Goal: Book appointment/travel/reservation

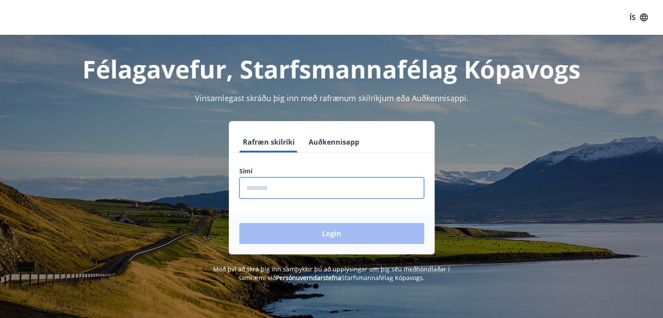
click at [266, 186] on input "phone" at bounding box center [331, 187] width 185 height 21
type input "********"
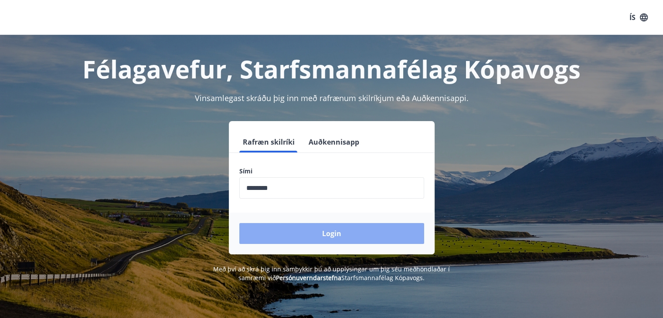
click at [334, 230] on button "Login" at bounding box center [331, 233] width 185 height 21
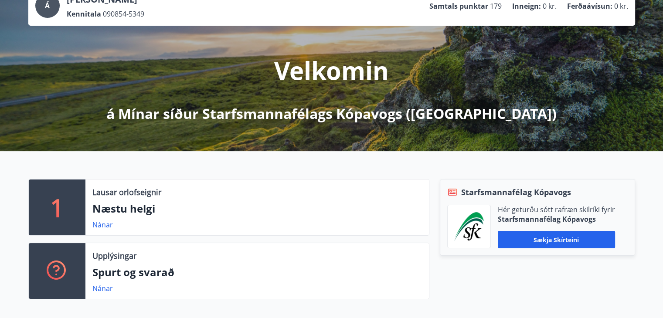
scroll to position [87, 0]
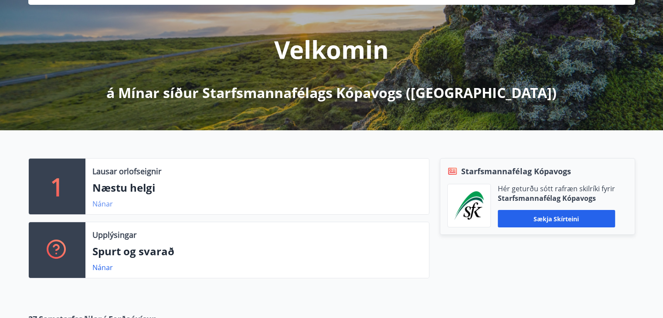
click at [103, 201] on link "Nánar" at bounding box center [102, 204] width 20 height 10
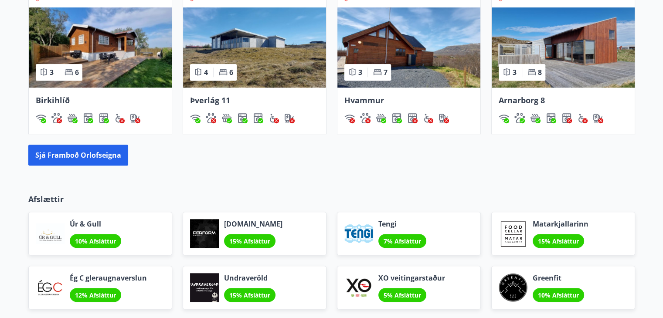
scroll to position [716, 0]
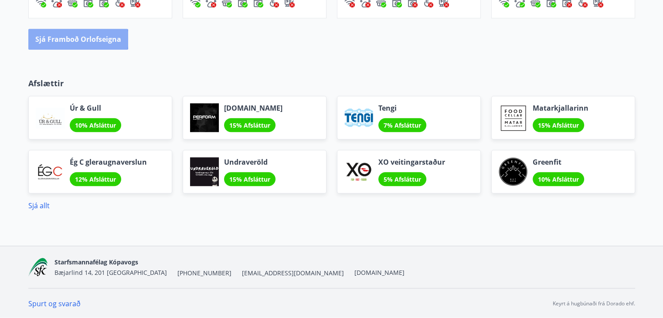
click at [69, 38] on button "Sjá framboð orlofseigna" at bounding box center [78, 39] width 100 height 21
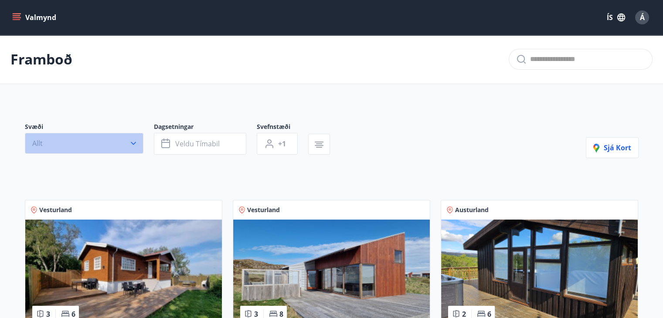
click at [133, 143] on icon "button" at bounding box center [133, 143] width 5 height 3
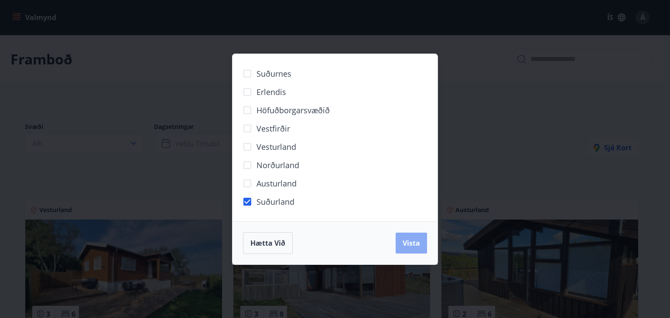
click at [413, 243] on span "Vista" at bounding box center [410, 243] width 17 height 10
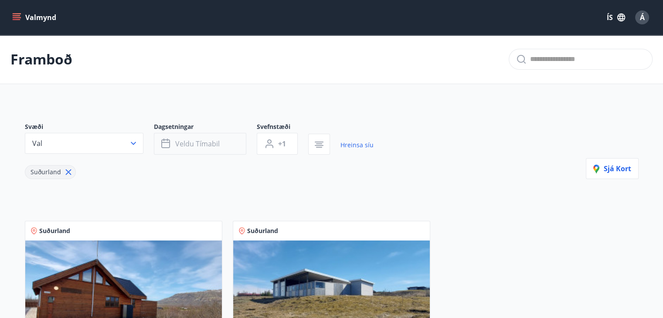
click at [206, 144] on span "Veldu tímabil" at bounding box center [197, 144] width 44 height 10
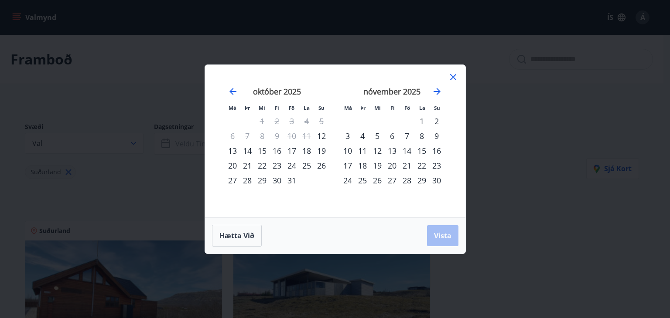
click at [408, 178] on div "28" at bounding box center [406, 180] width 15 height 15
drag, startPoint x: 445, startPoint y: 237, endPoint x: 187, endPoint y: 123, distance: 282.2
click at [444, 237] on span "Vista" at bounding box center [442, 236] width 17 height 10
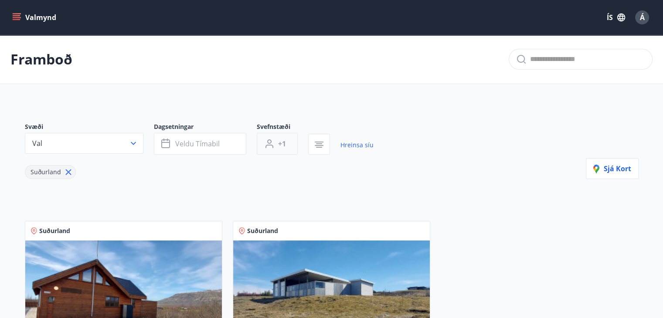
click at [284, 143] on span "+1" at bounding box center [282, 144] width 8 height 10
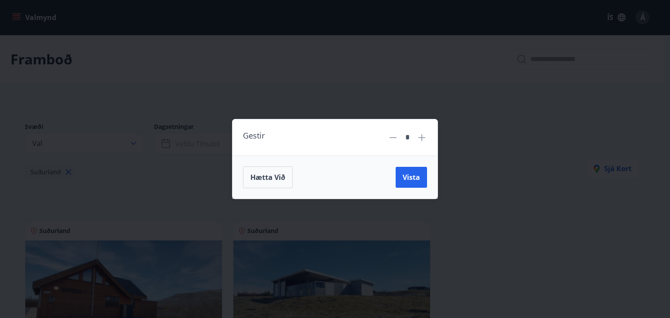
click at [464, 145] on div "Gestir * Hætta við Vista" at bounding box center [335, 159] width 670 height 318
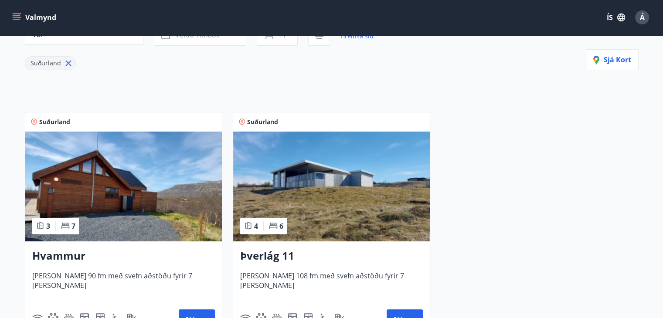
scroll to position [156, 0]
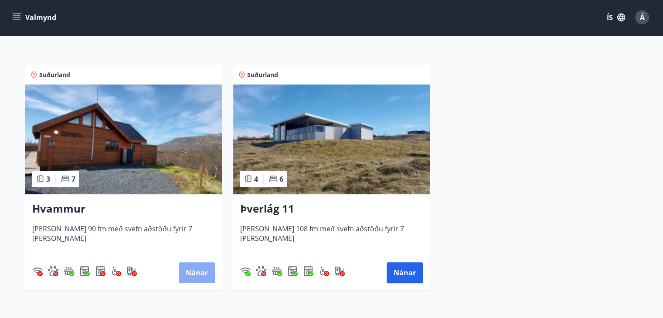
click at [193, 272] on button "Nánar" at bounding box center [197, 272] width 36 height 21
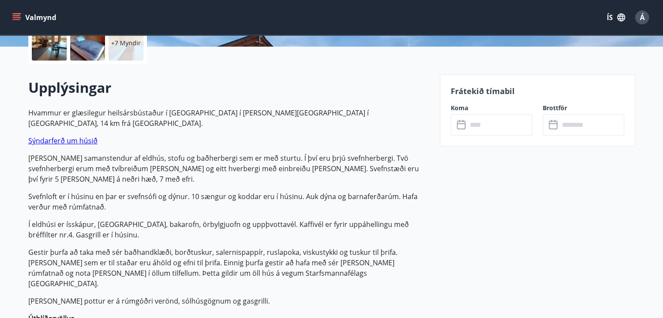
scroll to position [218, 0]
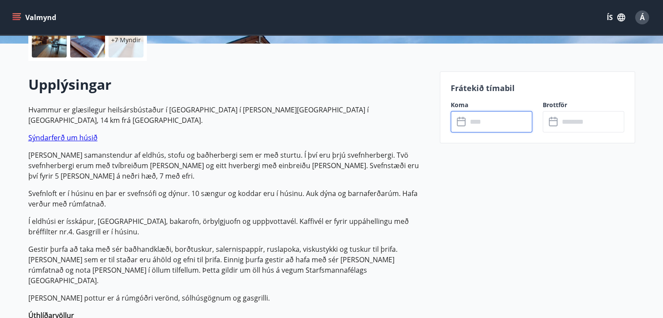
click at [473, 123] on input "text" at bounding box center [499, 121] width 65 height 21
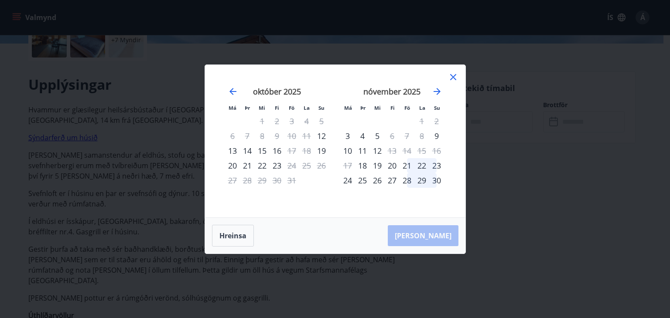
click at [408, 180] on div "28" at bounding box center [406, 180] width 15 height 15
click at [437, 93] on icon "Move forward to switch to the next month." at bounding box center [436, 91] width 7 height 7
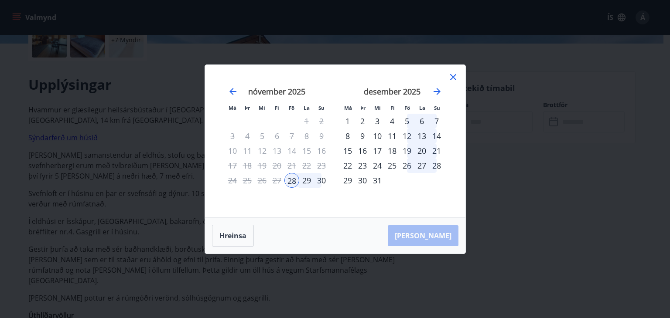
click at [405, 123] on div "5" at bounding box center [406, 121] width 15 height 15
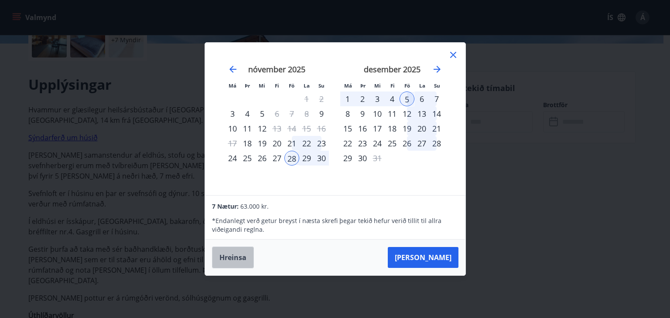
drag, startPoint x: 230, startPoint y: 255, endPoint x: 367, endPoint y: 191, distance: 151.0
click at [230, 255] on button "Hreinsa" at bounding box center [233, 258] width 42 height 22
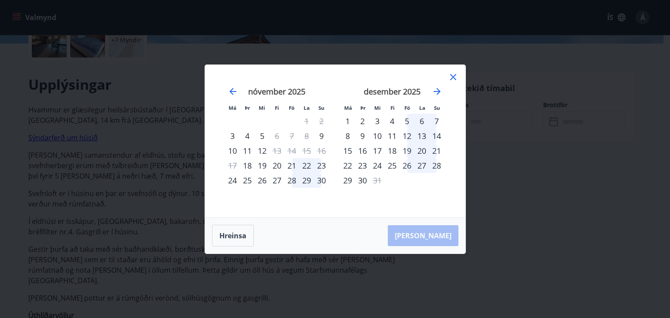
click at [292, 179] on div "28" at bounding box center [291, 180] width 15 height 15
click at [320, 180] on div "30" at bounding box center [321, 180] width 15 height 15
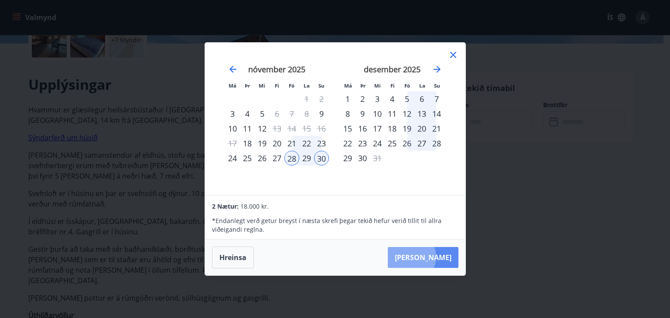
click at [438, 257] on button "Taka Frá" at bounding box center [423, 257] width 71 height 21
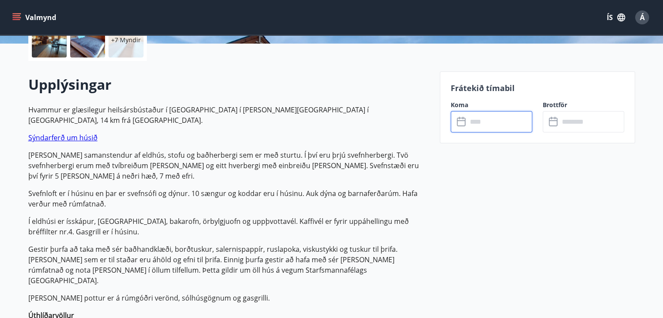
type input "******"
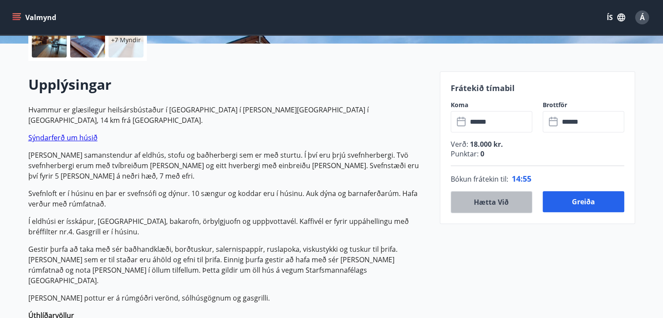
click at [479, 204] on button "Hætta við" at bounding box center [492, 202] width 82 height 22
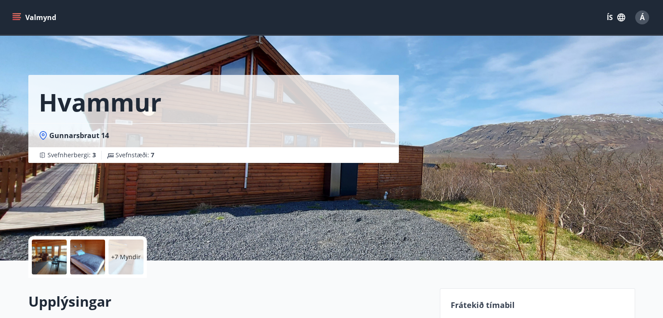
scroll to position [0, 0]
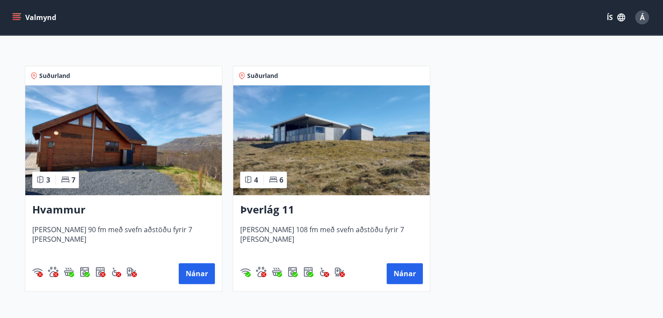
scroll to position [174, 0]
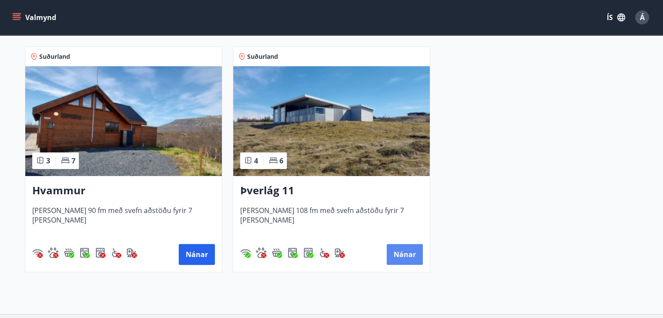
click at [410, 257] on button "Nánar" at bounding box center [405, 254] width 36 height 21
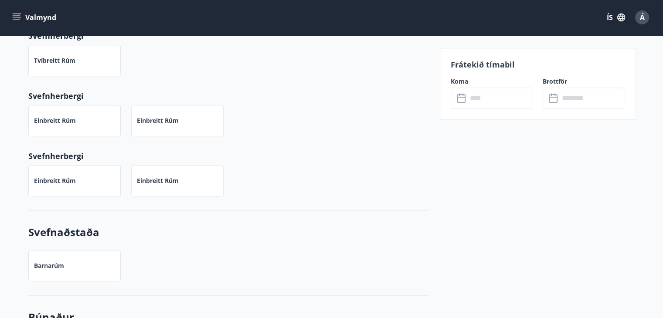
scroll to position [698, 0]
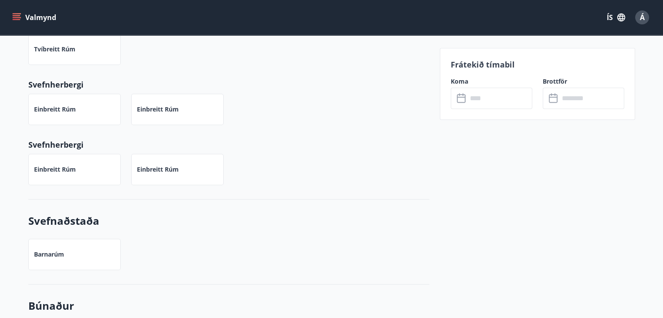
click at [461, 99] on icon at bounding box center [462, 98] width 10 height 10
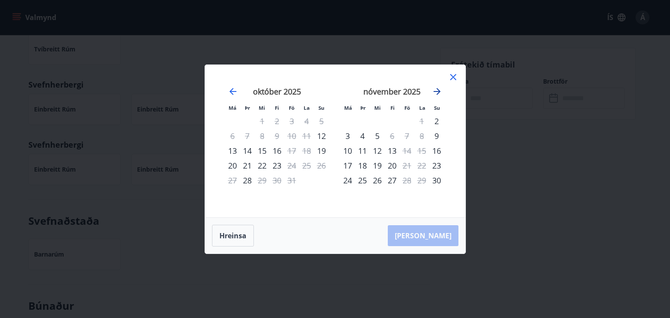
click at [436, 92] on icon "Move forward to switch to the next month." at bounding box center [436, 91] width 7 height 7
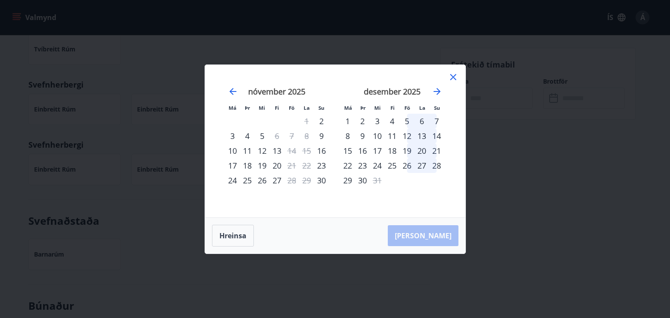
click at [406, 123] on div "5" at bounding box center [406, 121] width 15 height 15
click at [407, 120] on div "5" at bounding box center [406, 121] width 15 height 15
click at [439, 89] on icon "Move forward to switch to the next month." at bounding box center [437, 91] width 10 height 10
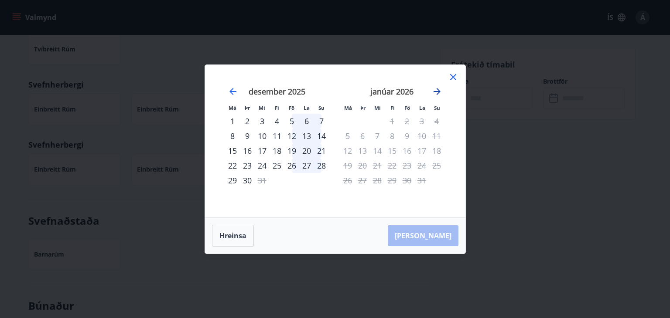
click at [439, 89] on icon "Move forward to switch to the next month." at bounding box center [437, 91] width 10 height 10
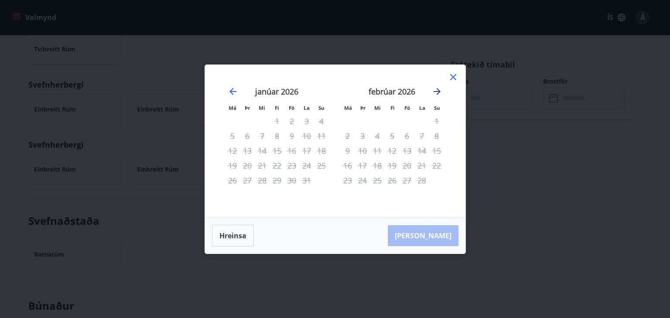
click at [439, 89] on icon "Move forward to switch to the next month." at bounding box center [437, 91] width 10 height 10
click at [290, 137] on div "6" at bounding box center [291, 136] width 15 height 15
click at [291, 137] on div "6" at bounding box center [291, 136] width 15 height 15
click at [397, 136] on div "5" at bounding box center [392, 136] width 15 height 15
click at [383, 136] on div "4" at bounding box center [377, 136] width 15 height 15
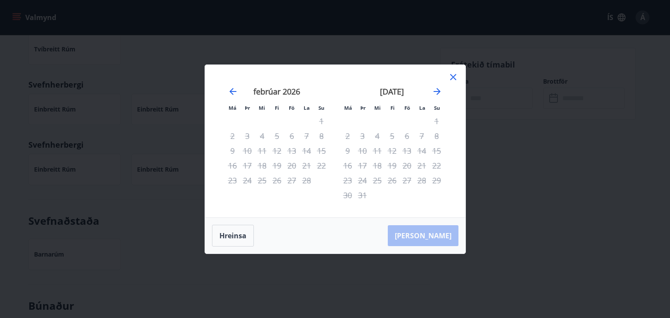
click at [370, 137] on div "4" at bounding box center [377, 136] width 15 height 15
click at [362, 136] on div "3" at bounding box center [362, 136] width 15 height 15
click at [229, 92] on icon "Move backward to switch to the previous month." at bounding box center [233, 91] width 10 height 10
click at [231, 91] on icon "Move backward to switch to the previous month." at bounding box center [232, 91] width 7 height 7
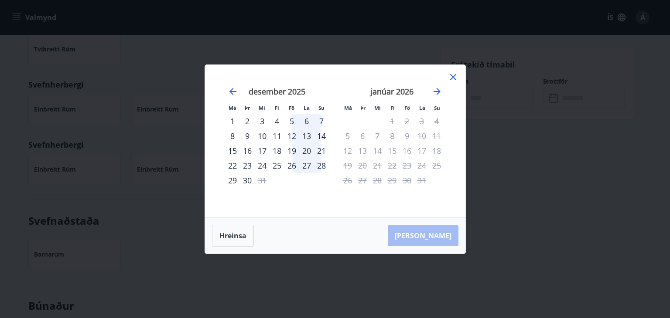
click at [450, 78] on icon at bounding box center [453, 77] width 10 height 10
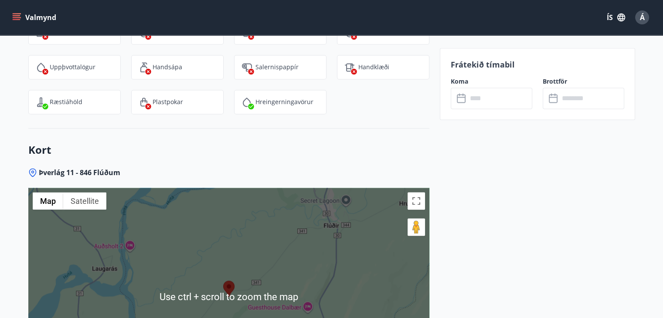
scroll to position [1408, 0]
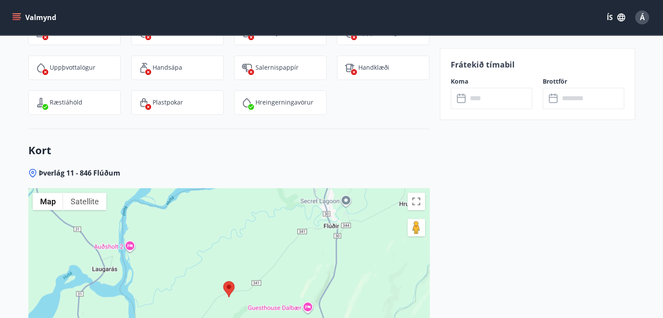
click at [465, 100] on icon at bounding box center [461, 98] width 9 height 9
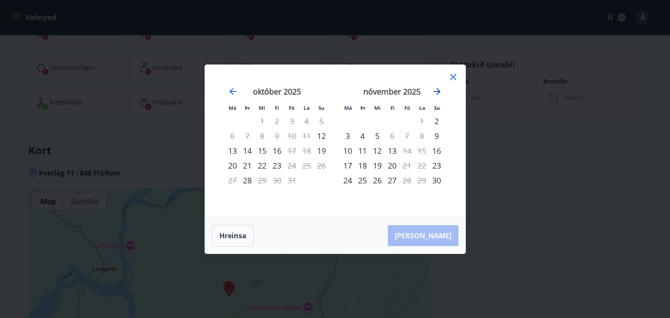
click at [439, 88] on icon "Move forward to switch to the next month." at bounding box center [437, 91] width 10 height 10
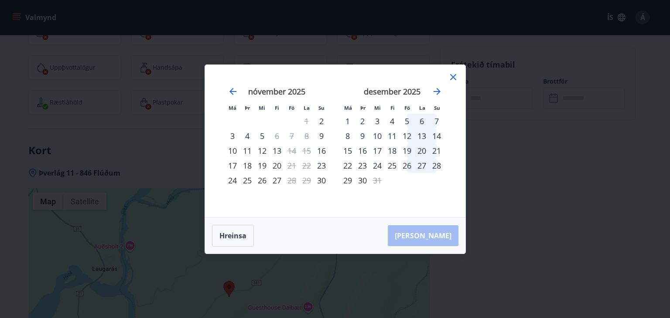
click at [406, 124] on div "5" at bounding box center [406, 121] width 15 height 15
click at [408, 121] on div "5" at bounding box center [406, 121] width 15 height 15
click at [345, 119] on div "1" at bounding box center [347, 121] width 15 height 15
click at [350, 151] on div "15" at bounding box center [347, 150] width 15 height 15
click at [230, 180] on div "24" at bounding box center [232, 180] width 15 height 15
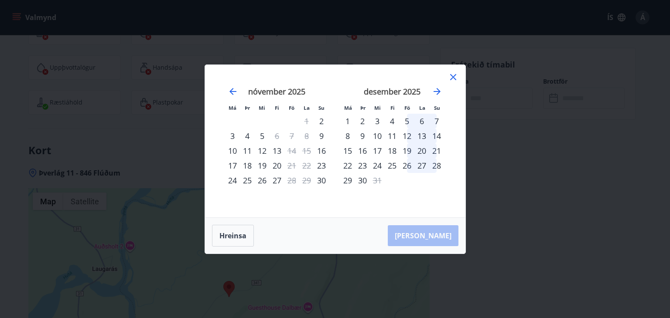
click at [249, 182] on div "25" at bounding box center [247, 180] width 15 height 15
click at [232, 134] on div "3" at bounding box center [232, 136] width 15 height 15
click at [455, 76] on icon at bounding box center [453, 77] width 10 height 10
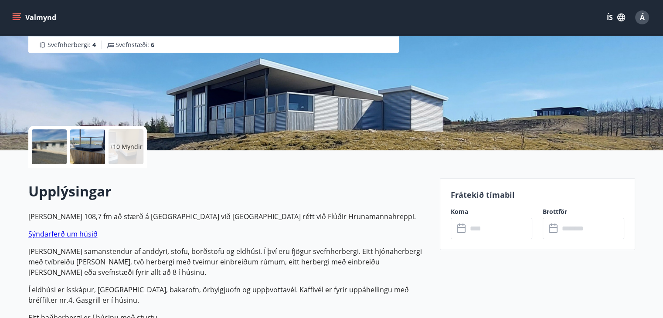
scroll to position [0, 0]
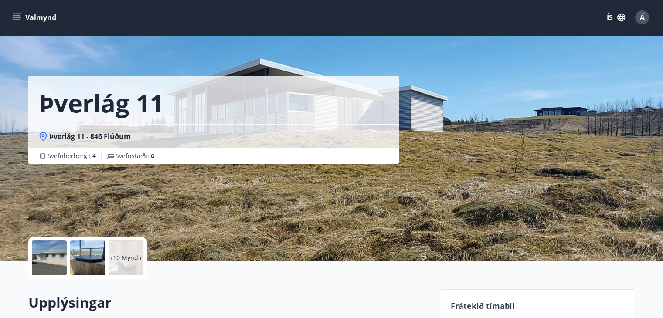
click at [20, 16] on icon "menu" at bounding box center [16, 17] width 9 height 9
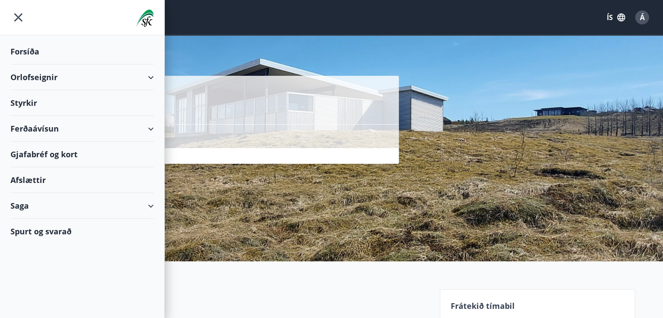
click at [45, 126] on div "Ferðaávísun" at bounding box center [81, 129] width 143 height 26
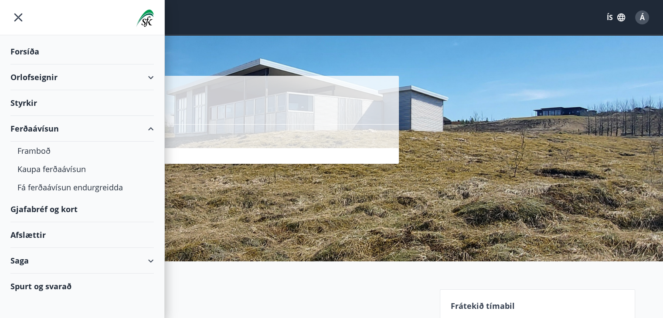
click at [145, 126] on div "Ferðaávísun" at bounding box center [81, 129] width 143 height 26
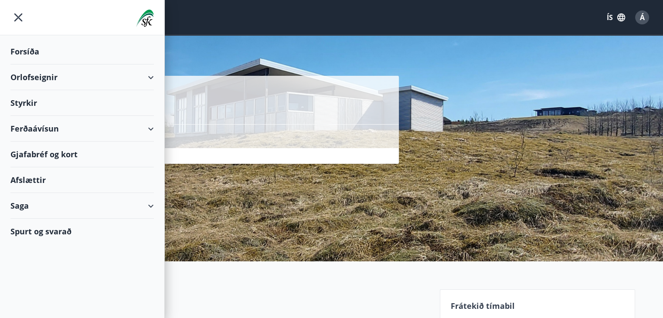
click at [151, 129] on div "Ferðaávísun" at bounding box center [81, 129] width 143 height 26
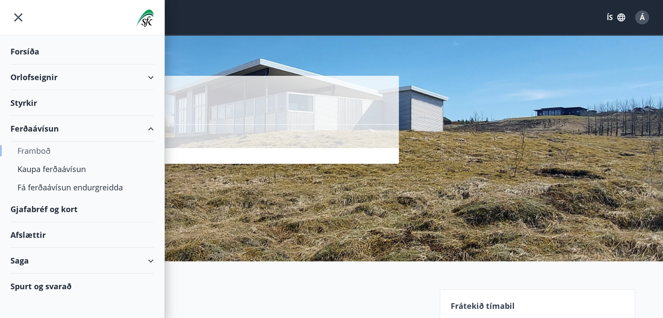
click at [27, 152] on div "Framboð" at bounding box center [81, 151] width 129 height 18
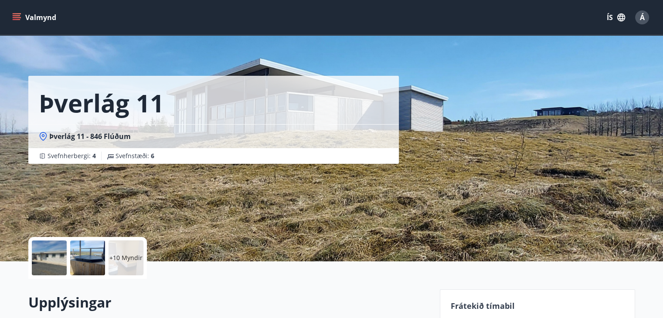
click at [14, 18] on icon "menu" at bounding box center [18, 17] width 10 height 1
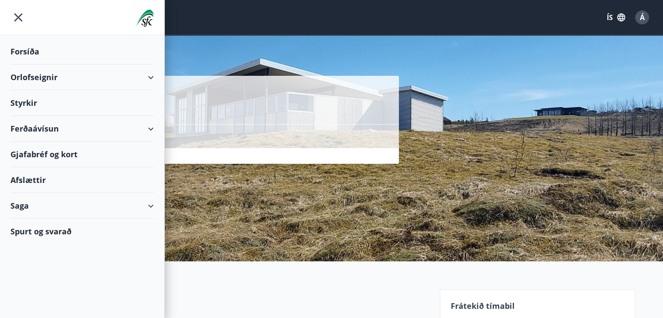
click at [53, 155] on div "Gjafabréf og kort" at bounding box center [81, 155] width 143 height 26
click at [374, 295] on h2 "Upplýsingar" at bounding box center [228, 302] width 401 height 19
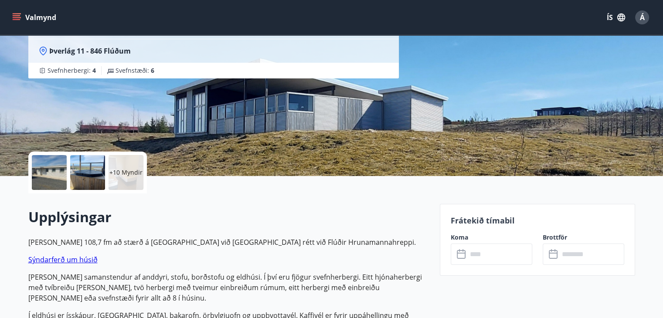
scroll to position [87, 0]
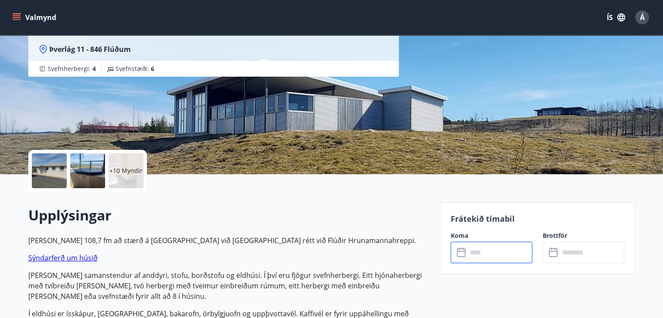
click at [499, 257] on input "text" at bounding box center [499, 252] width 65 height 21
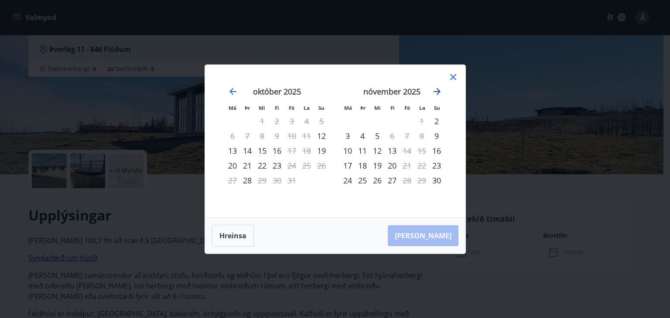
click at [440, 94] on icon "Move forward to switch to the next month." at bounding box center [437, 91] width 10 height 10
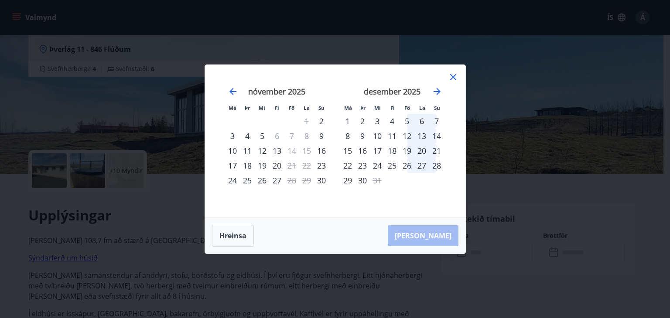
click at [405, 121] on div "5" at bounding box center [406, 121] width 15 height 15
click at [406, 123] on div "5" at bounding box center [406, 121] width 15 height 15
click at [434, 119] on div "7" at bounding box center [436, 121] width 15 height 15
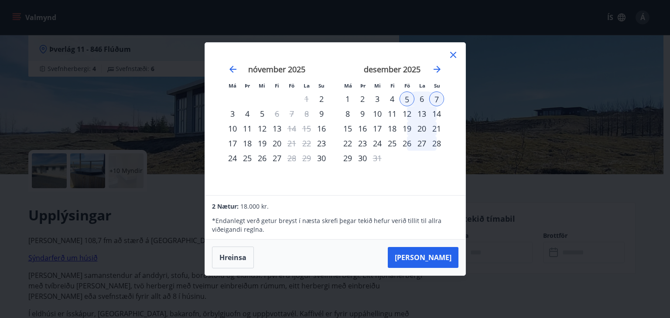
click at [451, 52] on icon at bounding box center [453, 55] width 10 height 10
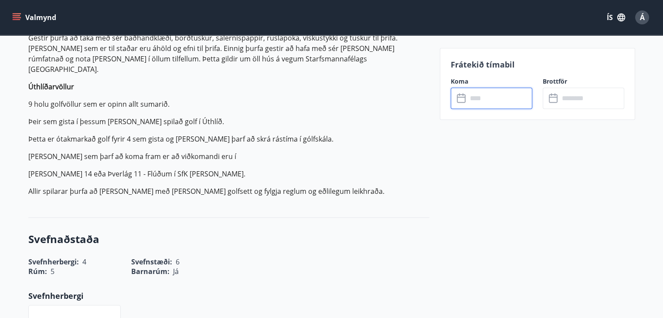
scroll to position [523, 0]
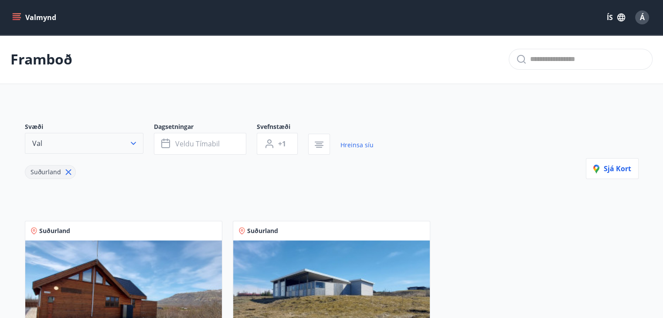
click at [135, 143] on icon "button" at bounding box center [133, 143] width 9 height 9
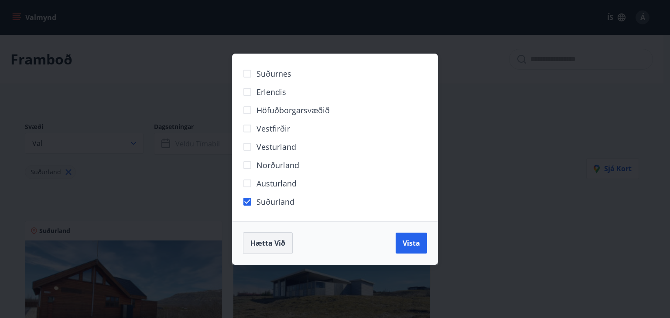
click at [260, 246] on span "Hætta við" at bounding box center [267, 243] width 35 height 10
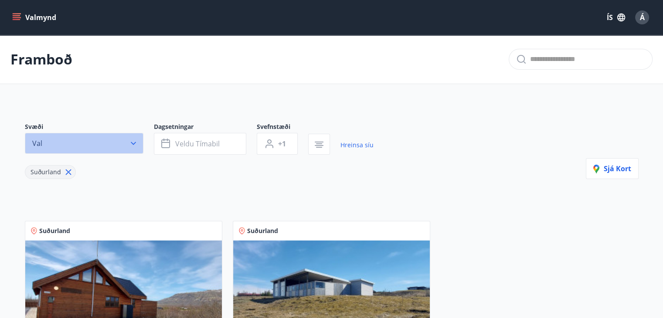
click at [133, 146] on icon "button" at bounding box center [133, 143] width 9 height 9
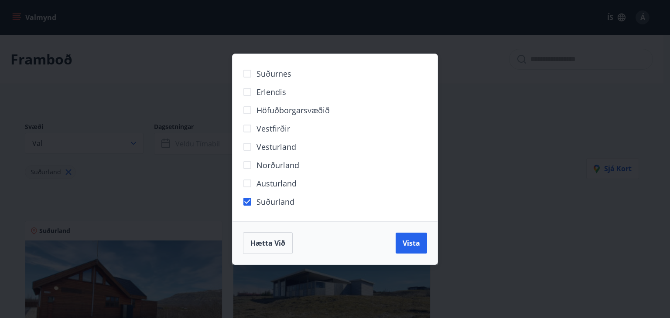
click at [385, 83] on div "Erlendis" at bounding box center [335, 92] width 184 height 18
click at [376, 155] on div "Vesturland" at bounding box center [335, 147] width 184 height 18
drag, startPoint x: 143, startPoint y: 184, endPoint x: 152, endPoint y: 178, distance: 10.2
click at [144, 183] on div "Suðurnes Erlendis Höfuðborgarsvæðið Vestfirðir Vesturland Norðurland Austurland…" at bounding box center [335, 159] width 670 height 318
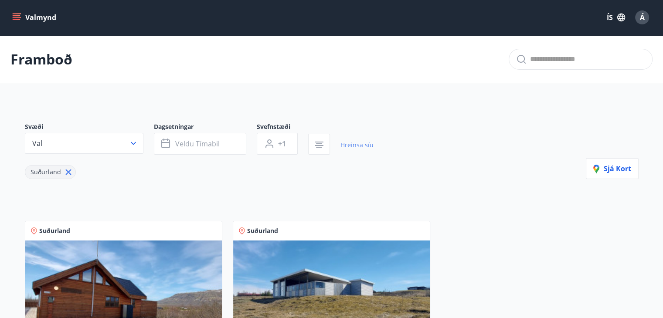
click at [351, 144] on link "Hreinsa síu" at bounding box center [356, 145] width 33 height 19
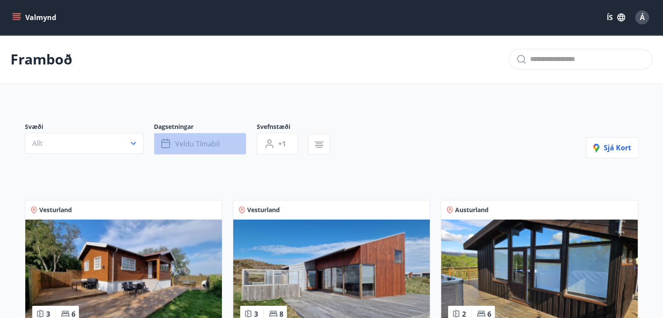
click at [189, 145] on span "Veldu tímabil" at bounding box center [197, 144] width 44 height 10
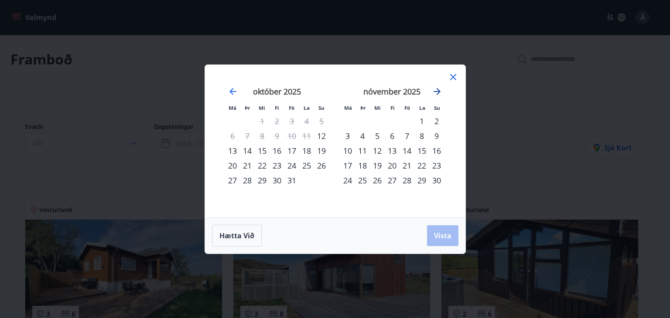
click at [436, 90] on icon "Move forward to switch to the next month." at bounding box center [437, 91] width 10 height 10
click at [439, 93] on icon "Move forward to switch to the next month." at bounding box center [437, 91] width 10 height 10
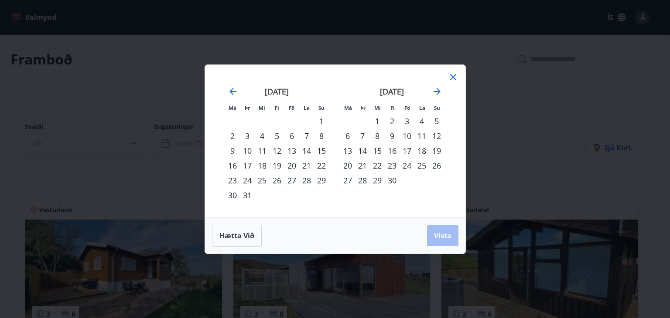
click at [391, 122] on div "2" at bounding box center [392, 121] width 15 height 15
click at [349, 133] on div "6" at bounding box center [347, 136] width 15 height 15
click at [445, 237] on span "Vista" at bounding box center [442, 236] width 17 height 10
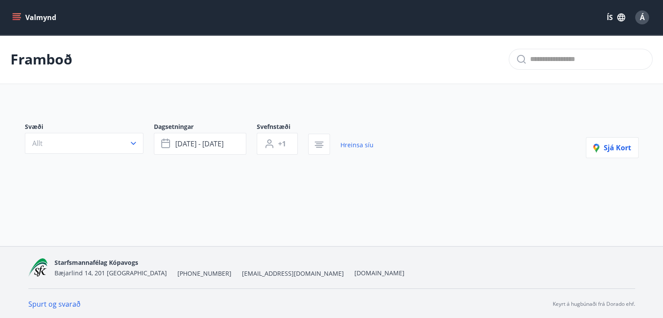
scroll to position [1, 0]
click at [320, 146] on icon "button" at bounding box center [319, 146] width 6 height 1
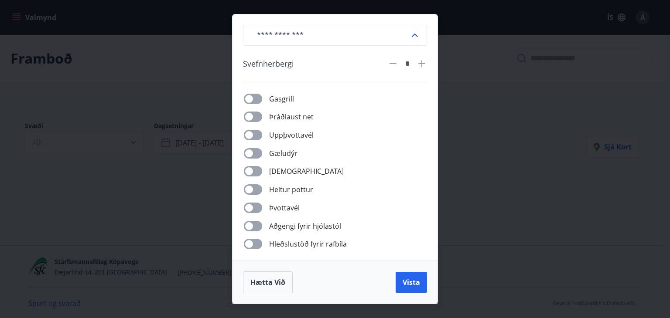
click at [320, 145] on div "Gasgrill Þráðlaust net Uppþvottavél Gæludýr Þurrkari Heitur pottur Þvottavél Að…" at bounding box center [340, 171] width 174 height 157
click at [528, 182] on div "​ Svefnherbergi * Gasgrill Þráðlaust net Uppþvottavél Gæludýr Þurrkari Heitur p…" at bounding box center [335, 159] width 670 height 318
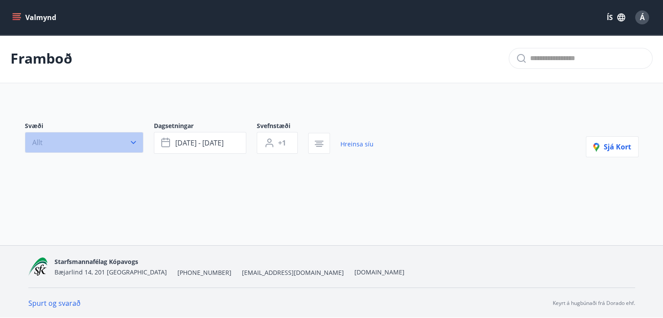
click at [134, 142] on icon "button" at bounding box center [133, 142] width 5 height 3
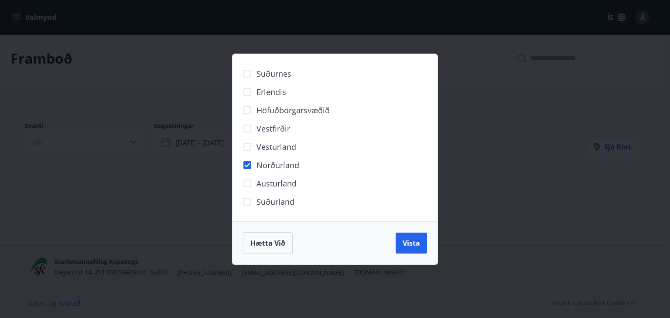
click at [420, 243] on button "Vista" at bounding box center [410, 243] width 31 height 21
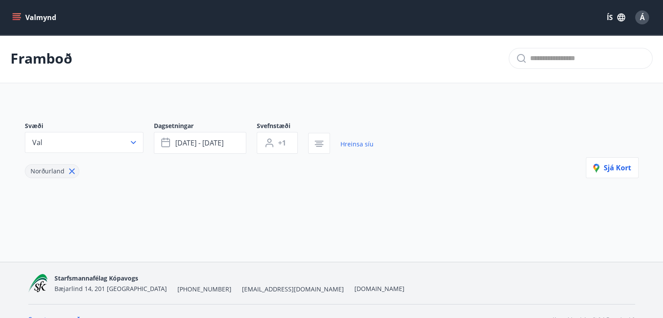
click at [56, 173] on span "Norðurland" at bounding box center [48, 171] width 34 height 8
click at [623, 168] on span "Sjá kort" at bounding box center [612, 168] width 38 height 10
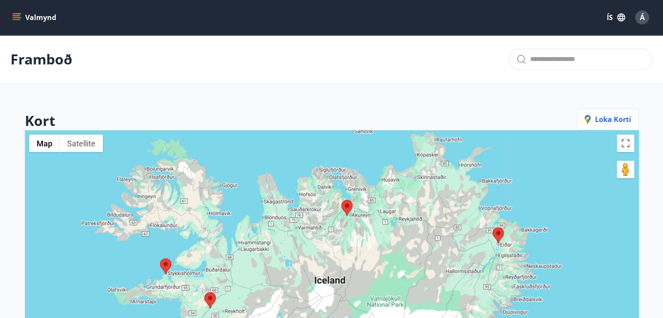
click at [341, 200] on area at bounding box center [341, 200] width 0 height 0
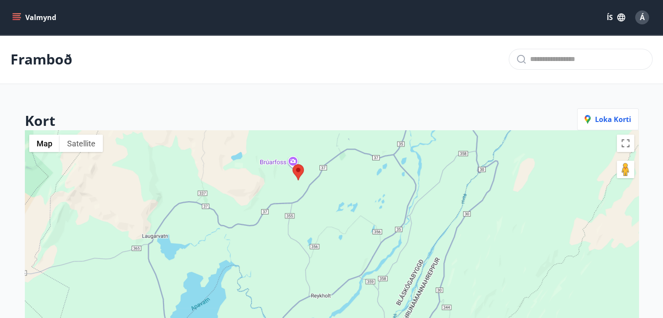
click at [21, 20] on button "Valmynd" at bounding box center [34, 18] width 49 height 16
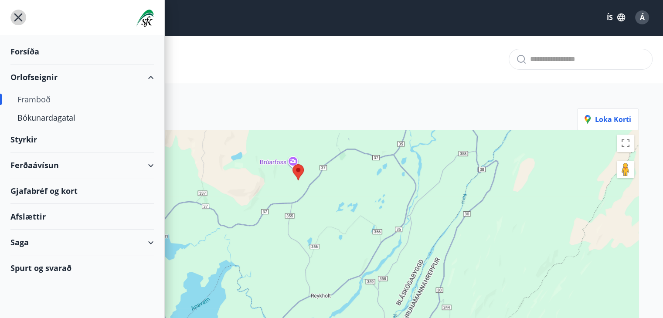
click at [15, 19] on icon "menu" at bounding box center [18, 18] width 16 height 16
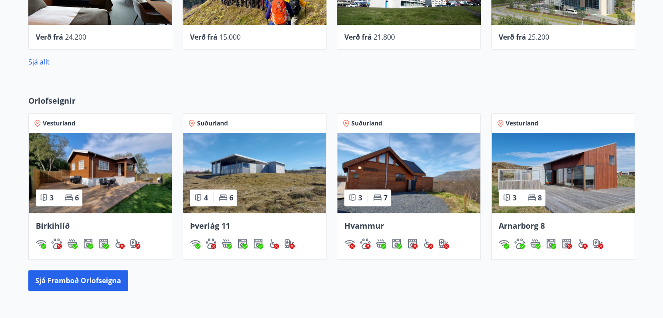
scroll to position [480, 0]
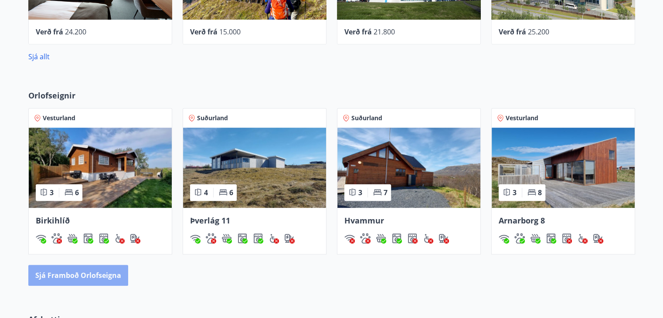
click at [87, 270] on button "Sjá framboð orlofseigna" at bounding box center [78, 275] width 100 height 21
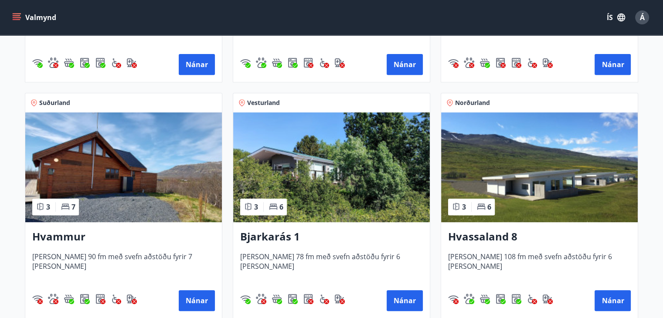
scroll to position [349, 0]
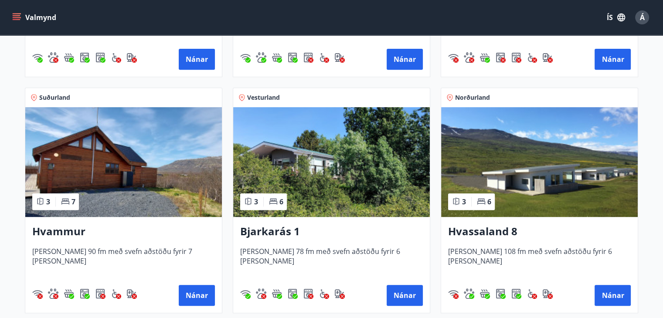
click at [543, 174] on img at bounding box center [539, 162] width 197 height 110
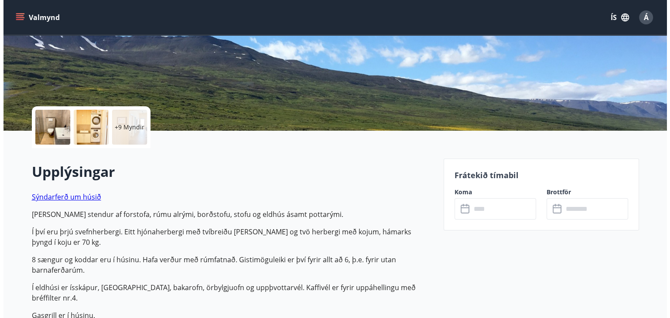
scroll to position [305, 0]
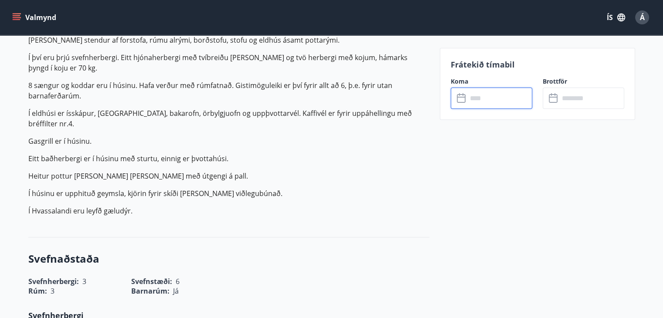
click at [480, 99] on input "text" at bounding box center [499, 98] width 65 height 21
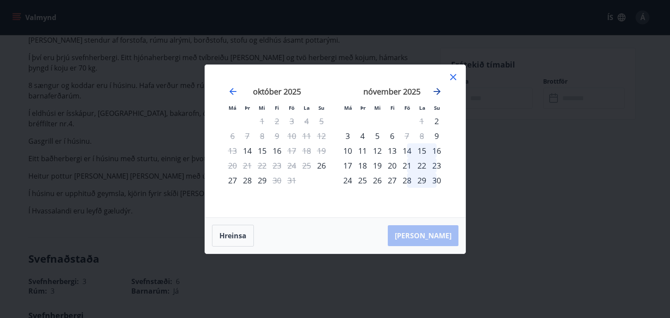
click at [436, 91] on icon "Move forward to switch to the next month." at bounding box center [436, 91] width 7 height 7
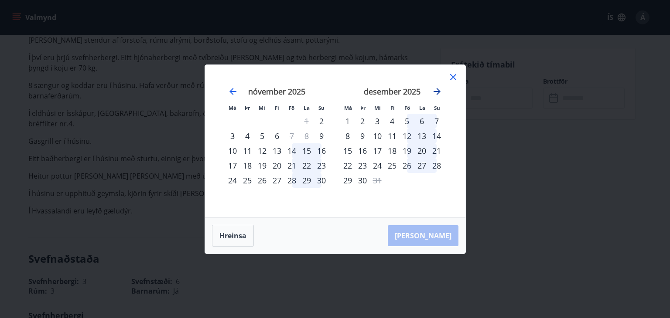
click at [436, 91] on icon "Move forward to switch to the next month." at bounding box center [436, 91] width 7 height 7
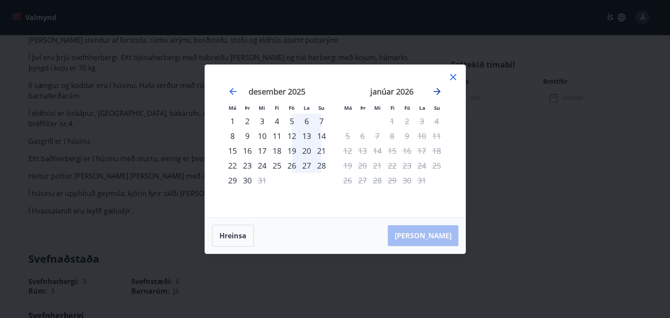
click at [436, 91] on icon "Move forward to switch to the next month." at bounding box center [436, 91] width 7 height 7
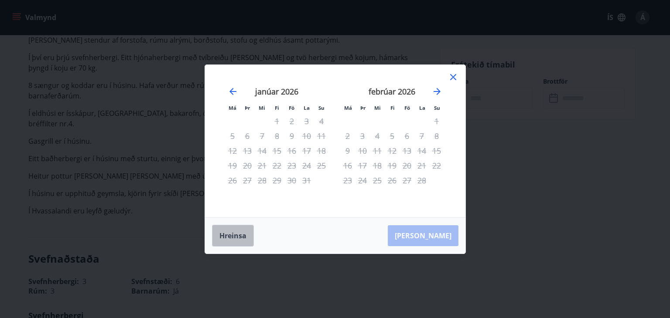
click at [237, 238] on button "Hreinsa" at bounding box center [233, 236] width 42 height 22
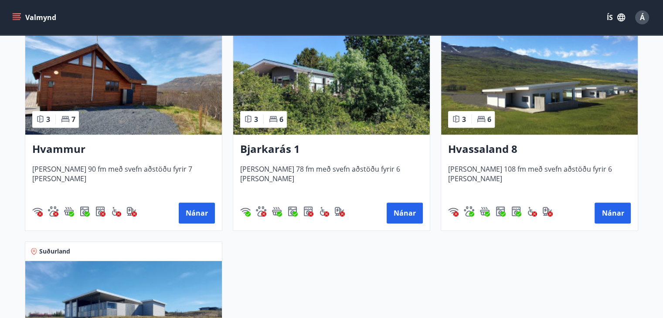
scroll to position [436, 0]
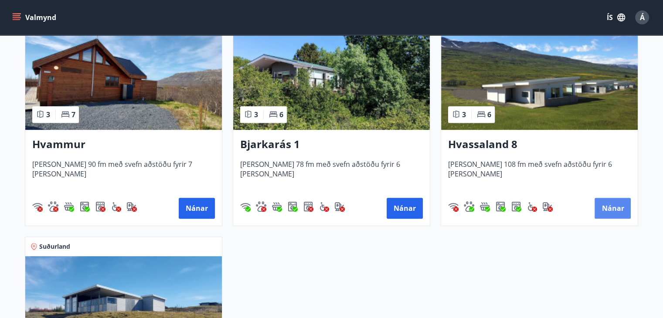
click at [615, 211] on button "Nánar" at bounding box center [613, 208] width 36 height 21
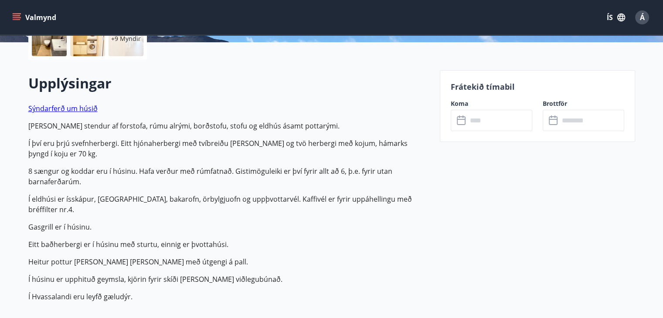
scroll to position [218, 0]
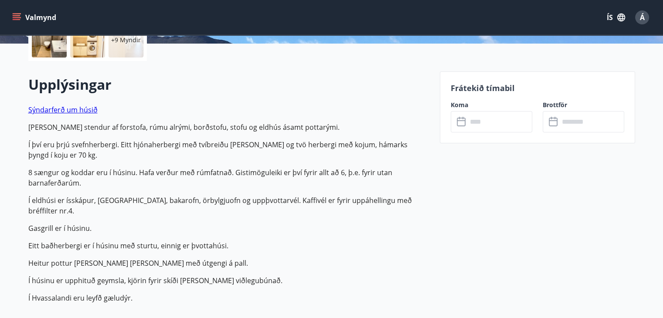
click at [50, 109] on link "Sýndarferð um húsið" at bounding box center [62, 110] width 69 height 10
